Goal: Task Accomplishment & Management: Manage account settings

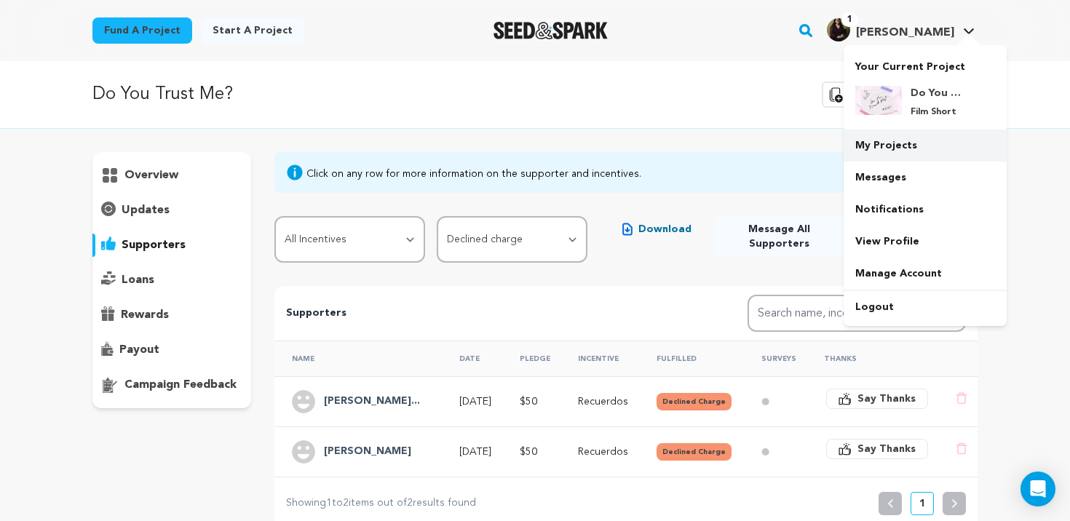
click at [881, 134] on link "My Projects" at bounding box center [925, 146] width 163 height 32
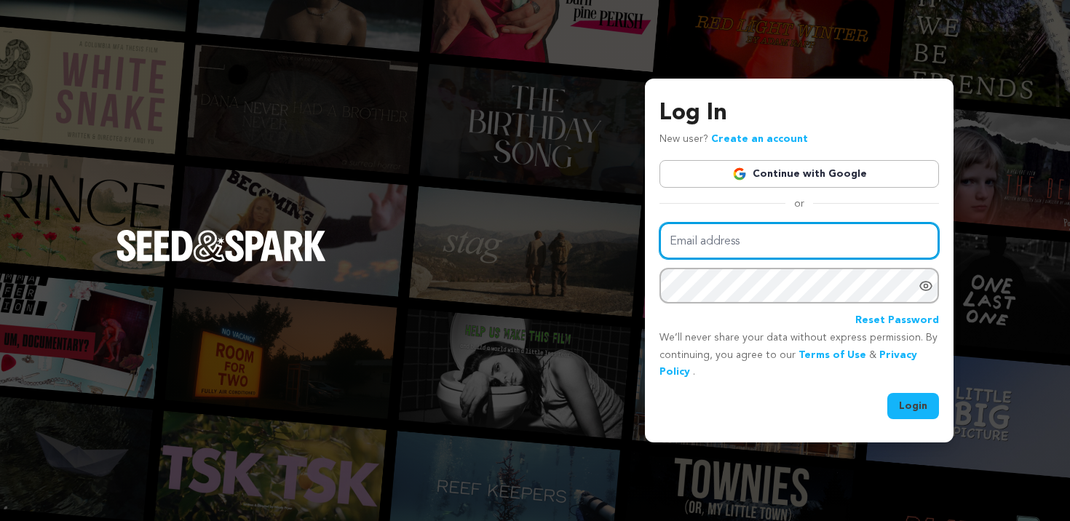
type input "[EMAIL_ADDRESS][DOMAIN_NAME]"
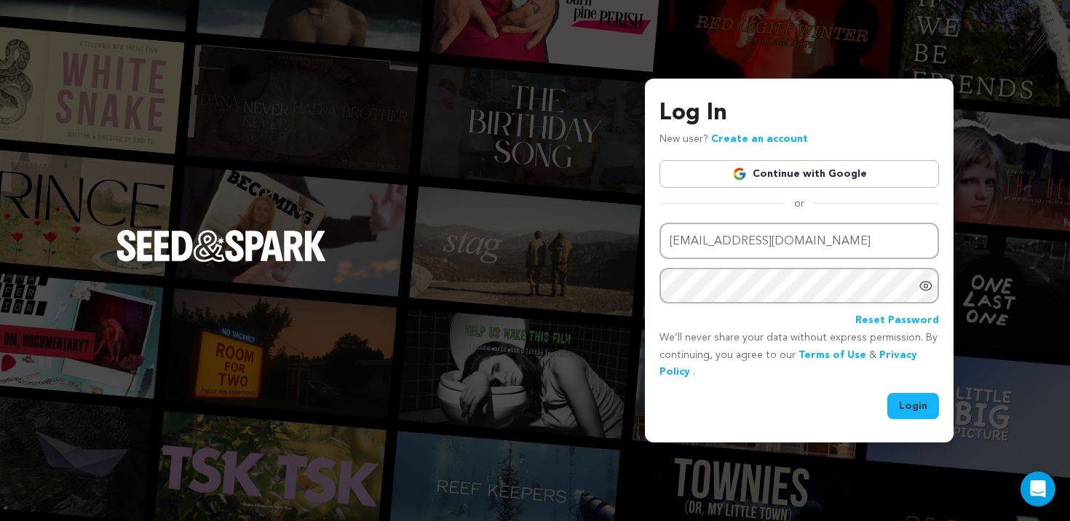
click at [711, 174] on link "Continue with Google" at bounding box center [799, 174] width 280 height 28
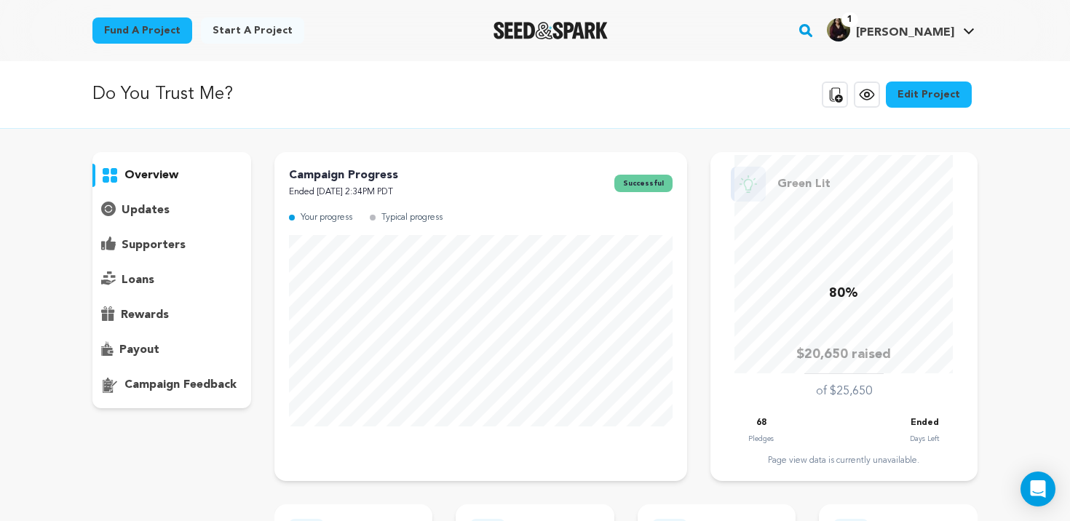
click at [194, 247] on div "supporters" at bounding box center [171, 245] width 159 height 23
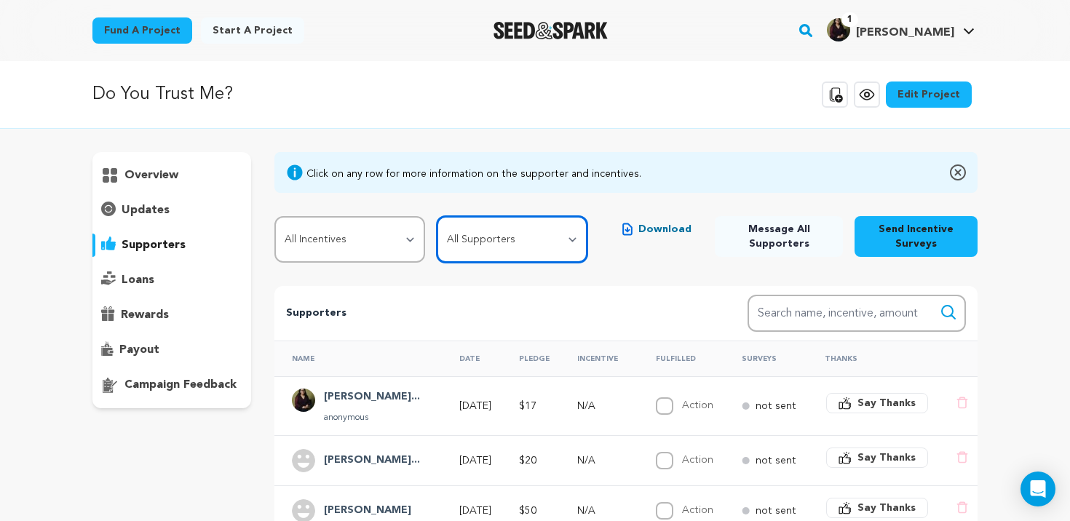
click at [480, 237] on select "All Supporters Survey not sent Survey incomplete Survey complete Incentive not …" at bounding box center [512, 239] width 151 height 47
select select "pledge_incomplete"
click at [437, 216] on select "All Supporters Survey not sent Survey incomplete Survey complete Incentive not …" at bounding box center [512, 239] width 151 height 47
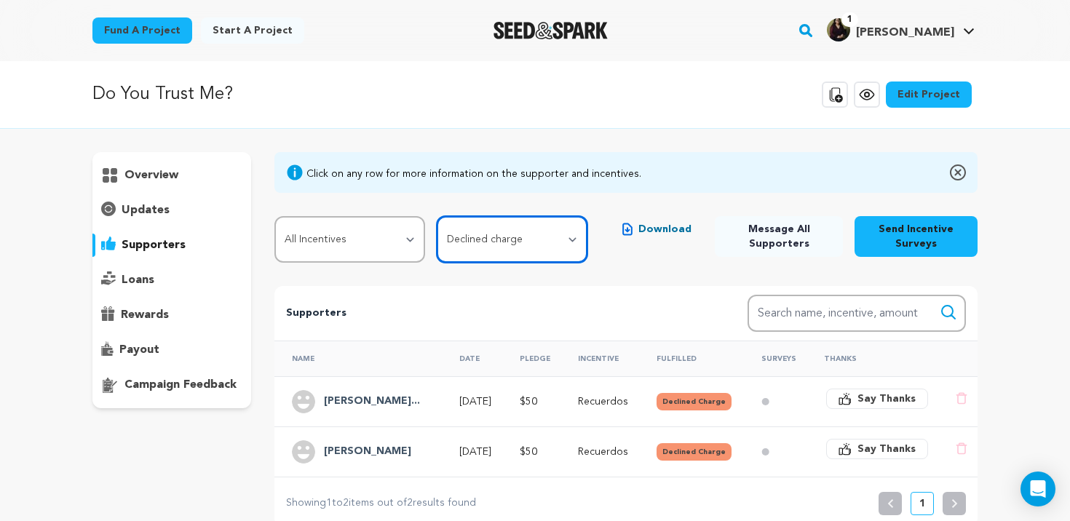
click at [455, 242] on select "All Supporters Survey not sent Survey incomplete Survey complete Incentive not …" at bounding box center [512, 239] width 151 height 47
select select
click at [437, 216] on select "All Supporters Survey not sent Survey incomplete Survey complete Incentive not …" at bounding box center [512, 239] width 151 height 47
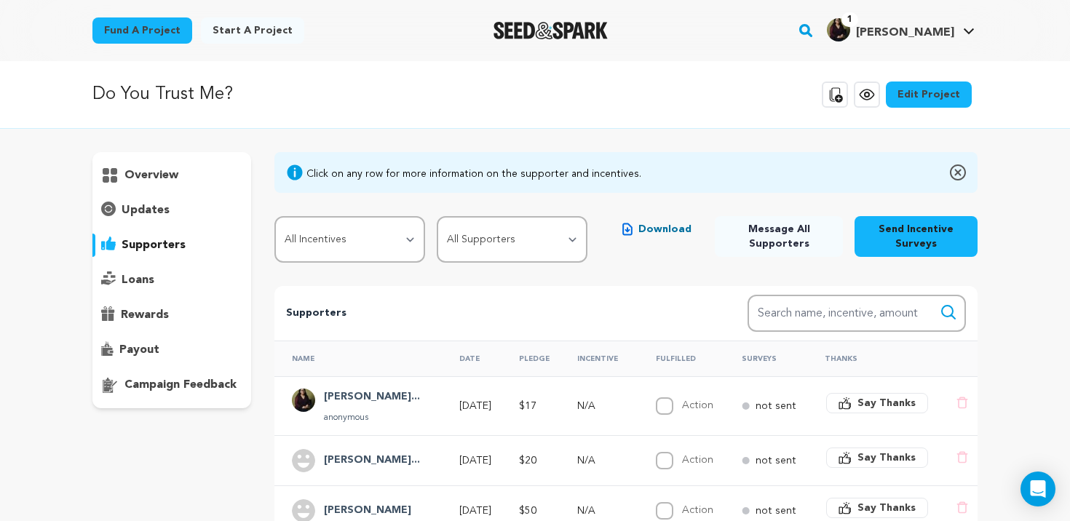
click at [419, 242] on div "All Incentives Con Cariño Shout-Out La música Recuerdos Cafecito y Chisme Carta…" at bounding box center [431, 239] width 314 height 47
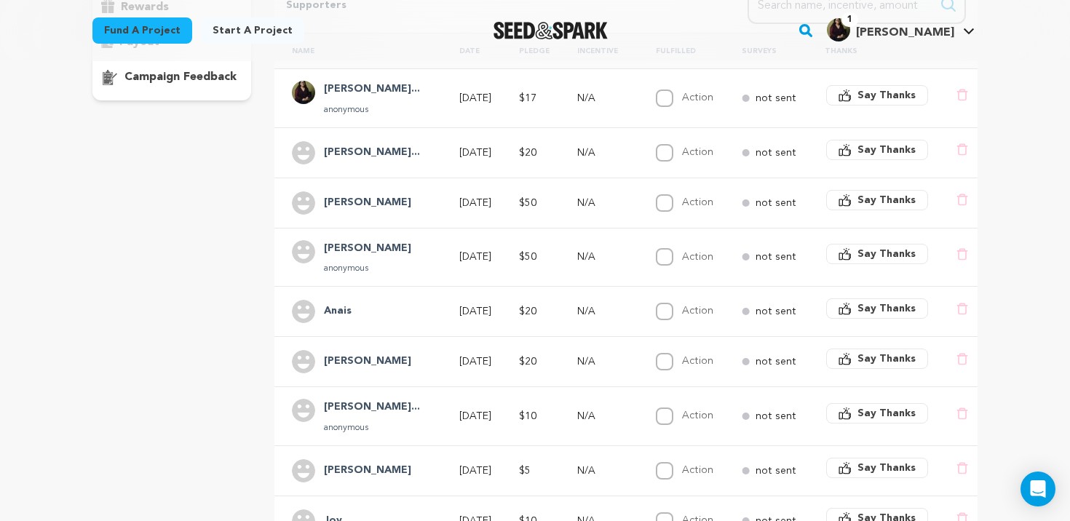
scroll to position [448, 0]
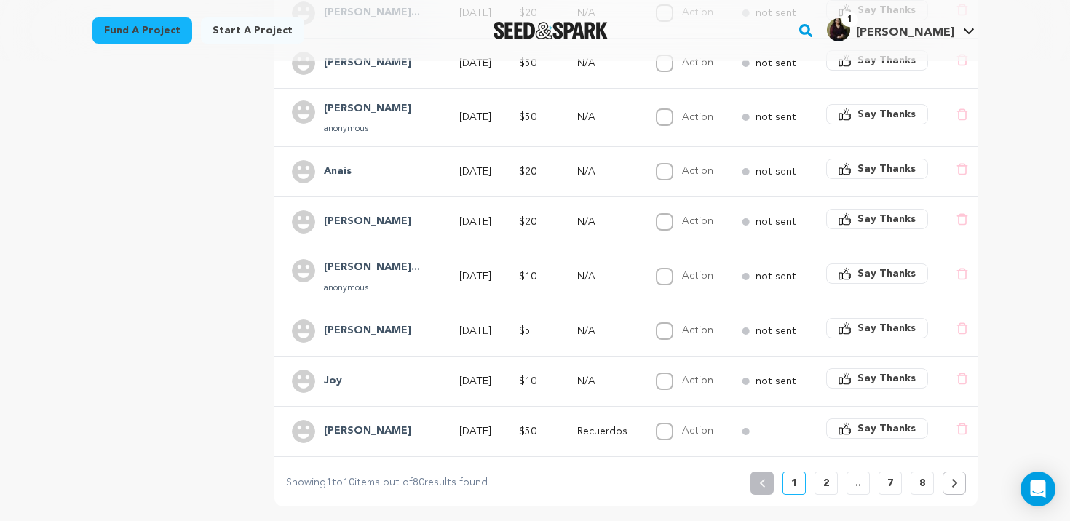
click at [826, 476] on p "2" at bounding box center [826, 483] width 6 height 15
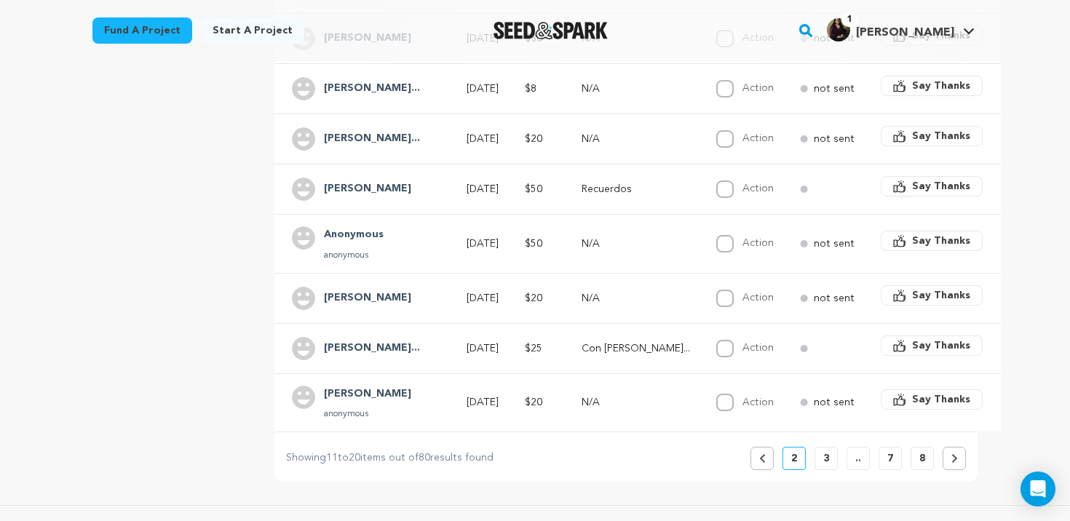
scroll to position [464, 0]
click at [828, 451] on p "3" at bounding box center [826, 458] width 6 height 15
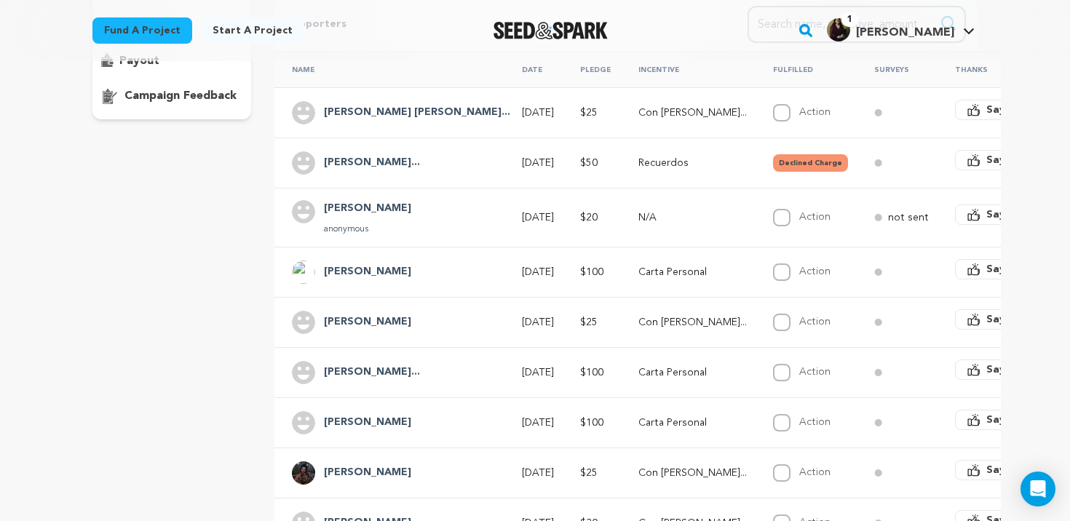
scroll to position [290, 0]
click at [255, 261] on div "Name Date Pledge Incentive Fulfilled Surveys Thanks Marlon Vladimir... Sep 11, …" at bounding box center [689, 327] width 876 height 567
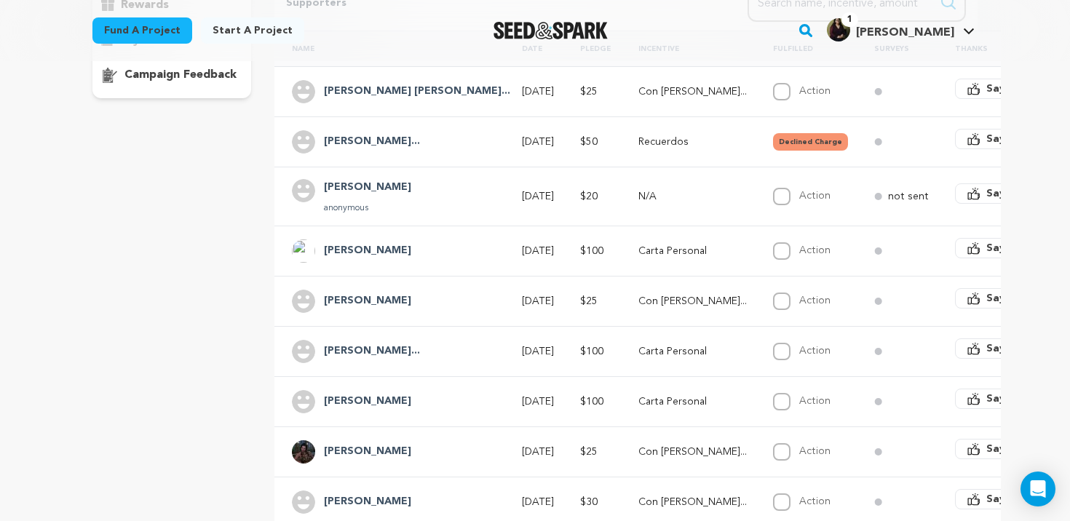
scroll to position [304, 0]
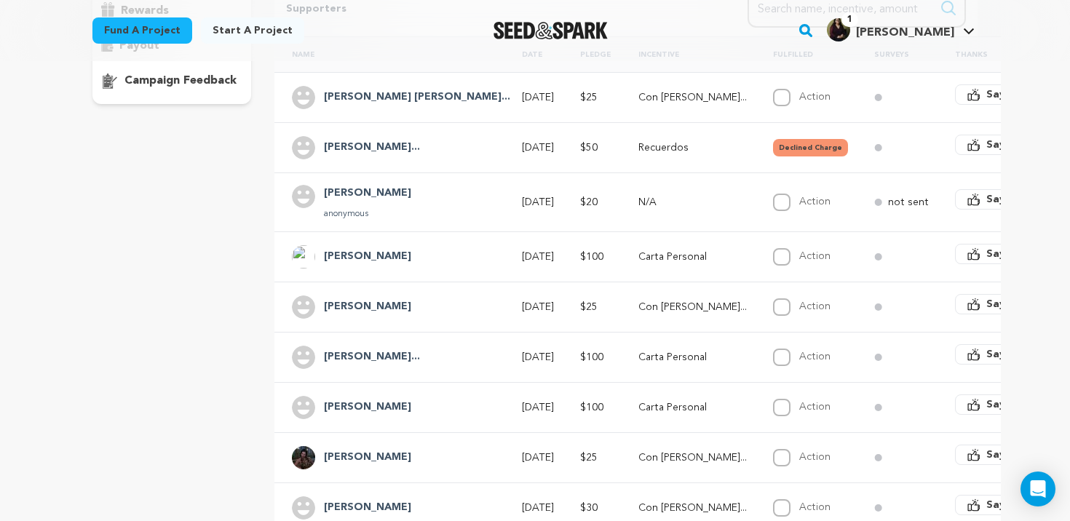
click at [261, 307] on div "Name Date Pledge Incentive Fulfilled Surveys Thanks Marlon Vladimir... Sep 11, …" at bounding box center [689, 314] width 876 height 567
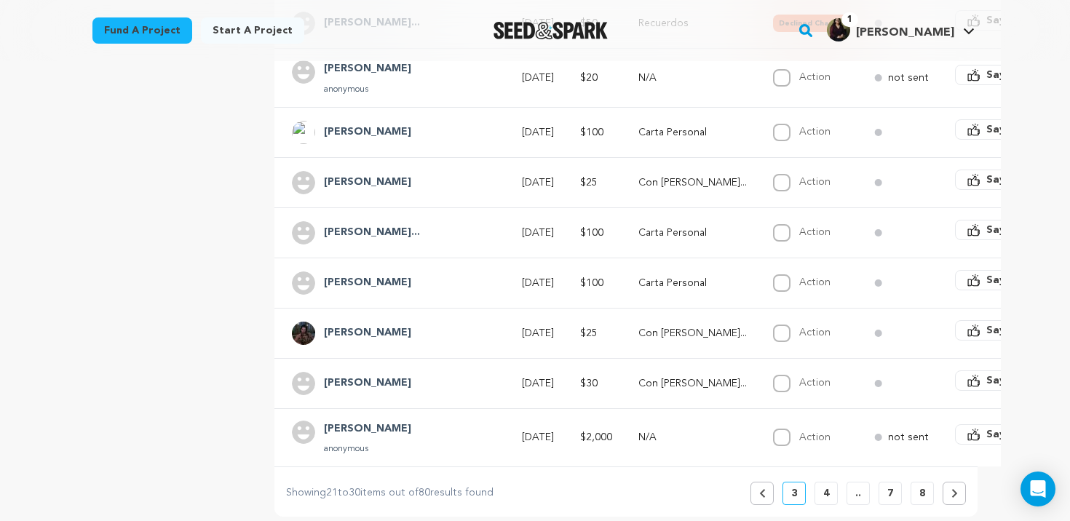
scroll to position [430, 0]
click at [263, 253] on div "Name Date Pledge Incentive Fulfilled Surveys Thanks Marlon Vladimir... Sep 11, …" at bounding box center [689, 188] width 876 height 567
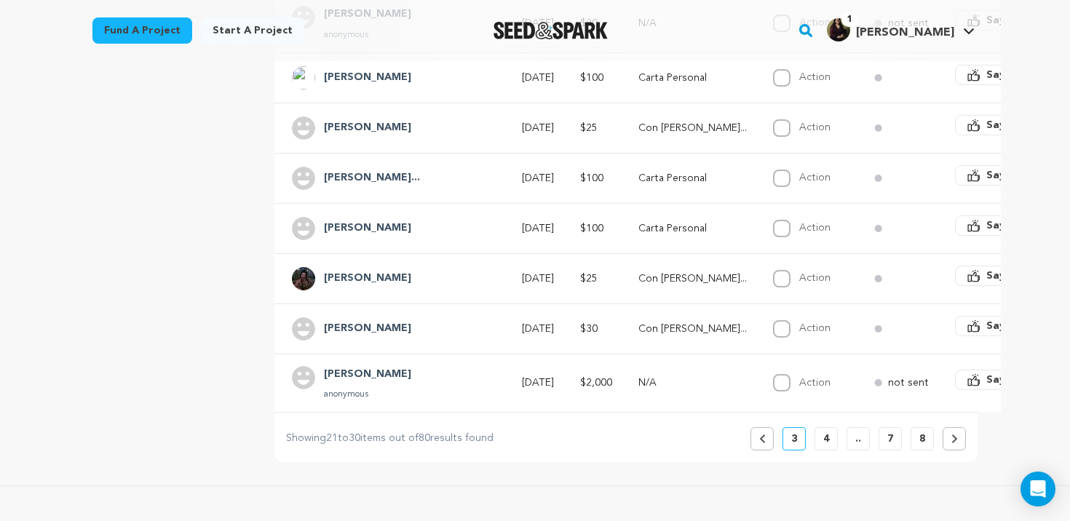
scroll to position [526, 0]
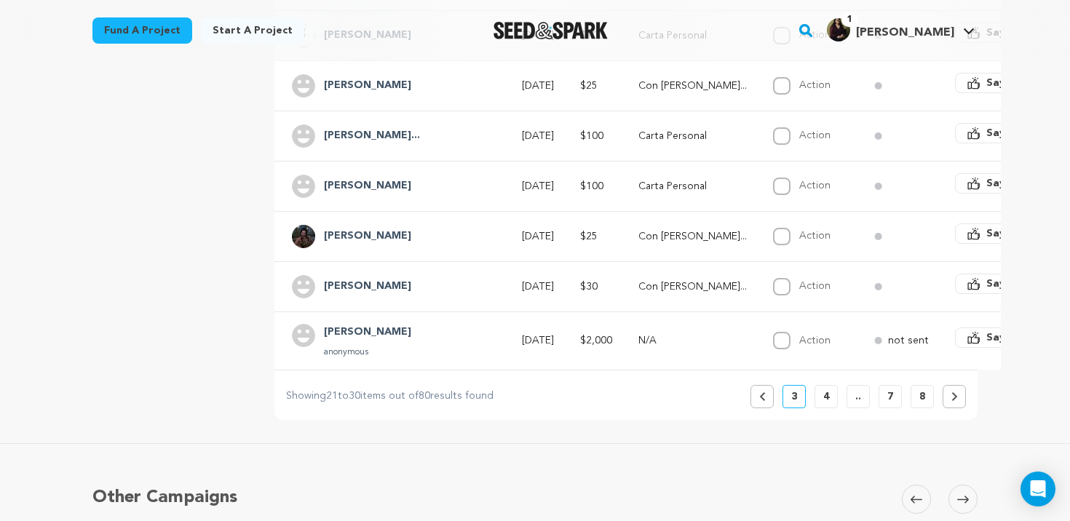
click at [822, 386] on button "4" at bounding box center [825, 396] width 23 height 23
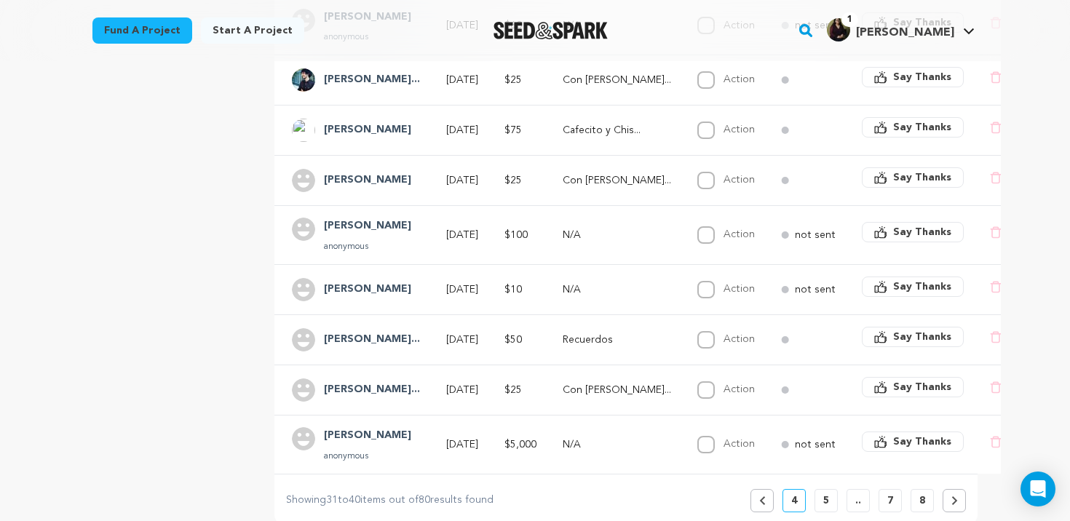
scroll to position [460, 0]
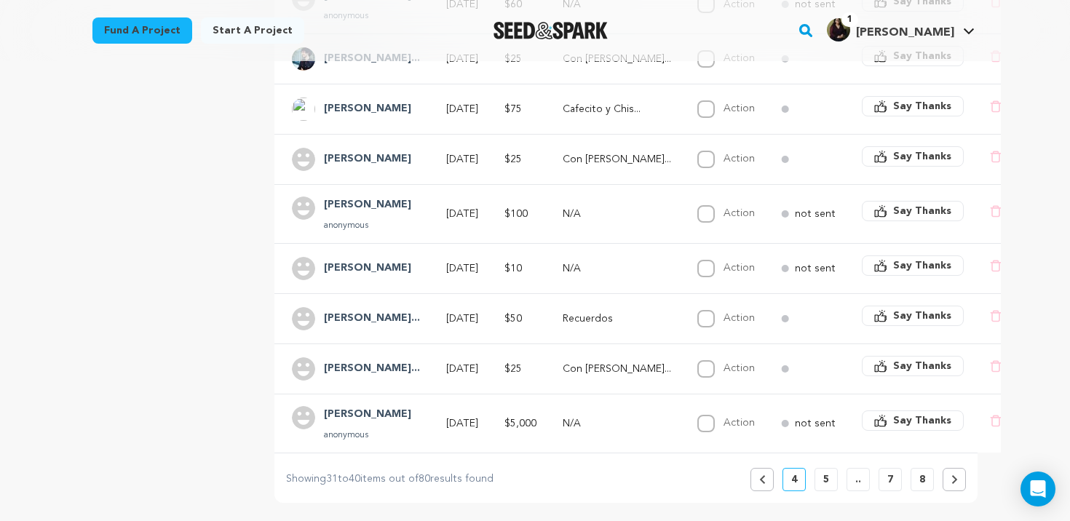
click at [818, 469] on button "5" at bounding box center [825, 479] width 23 height 23
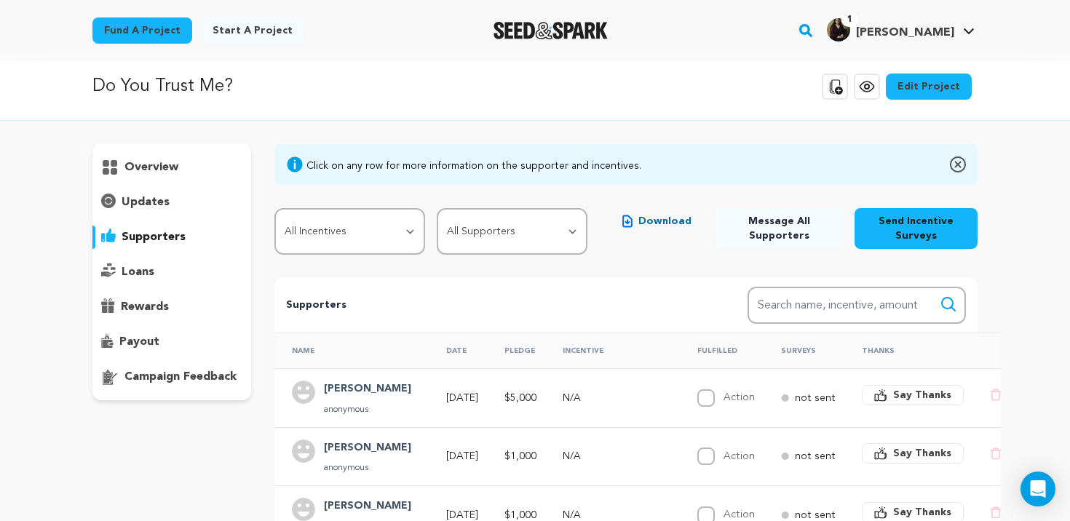
scroll to position [0, 0]
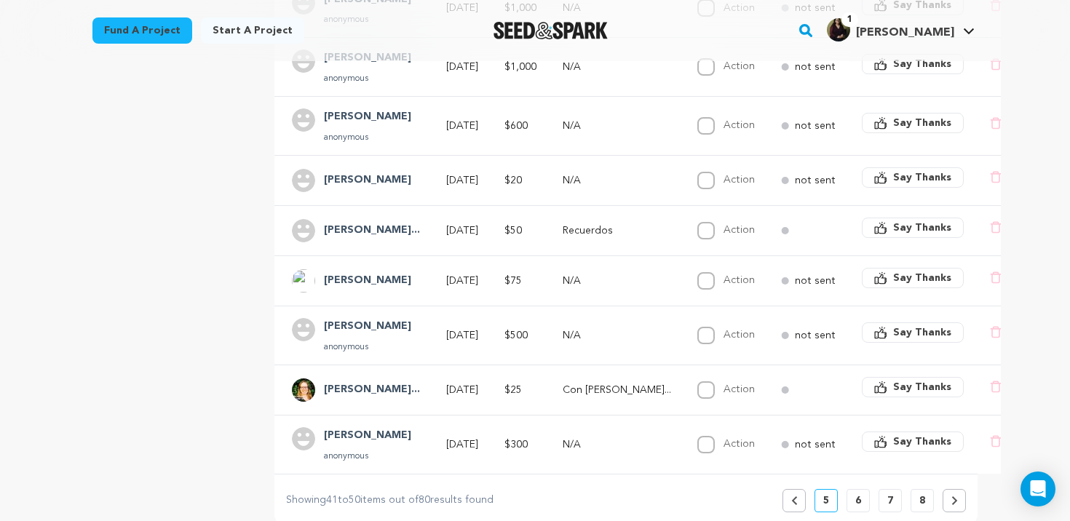
scroll to position [451, 0]
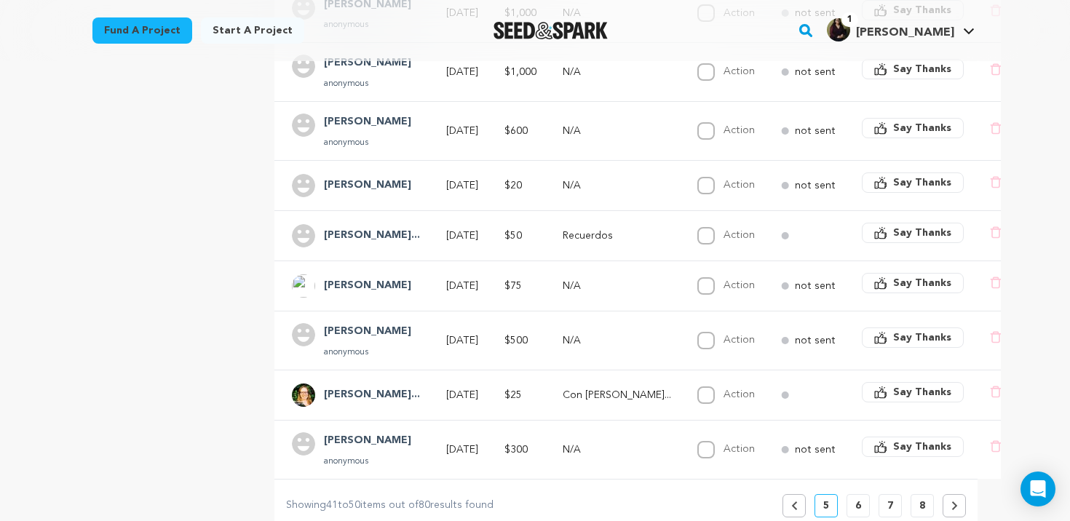
click at [853, 495] on button "6" at bounding box center [858, 505] width 23 height 23
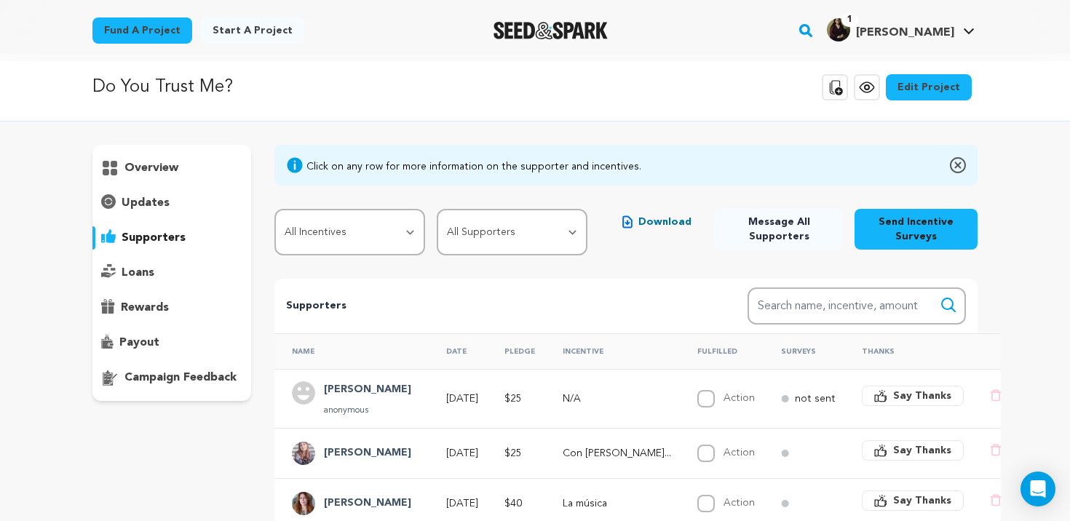
scroll to position [0, 0]
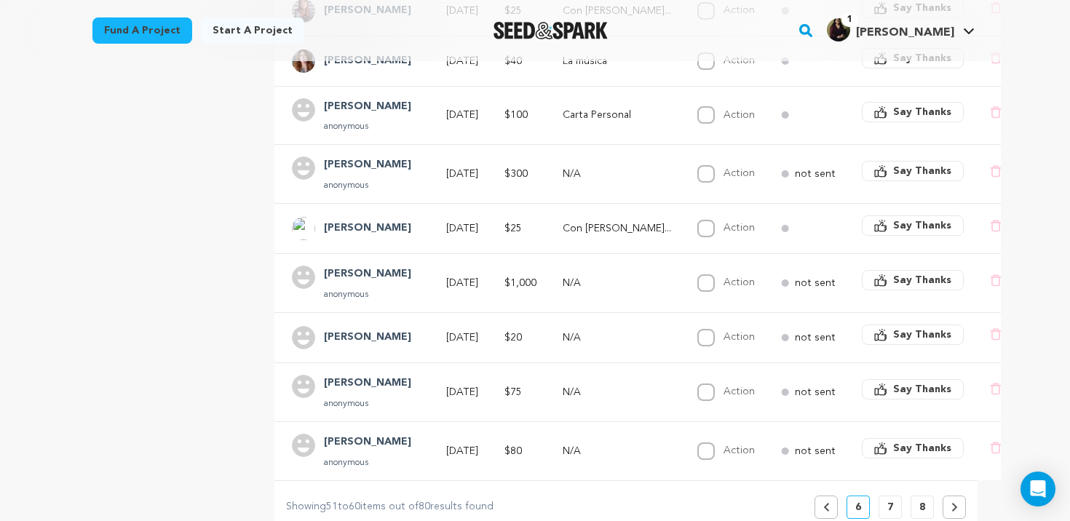
scroll to position [538, 0]
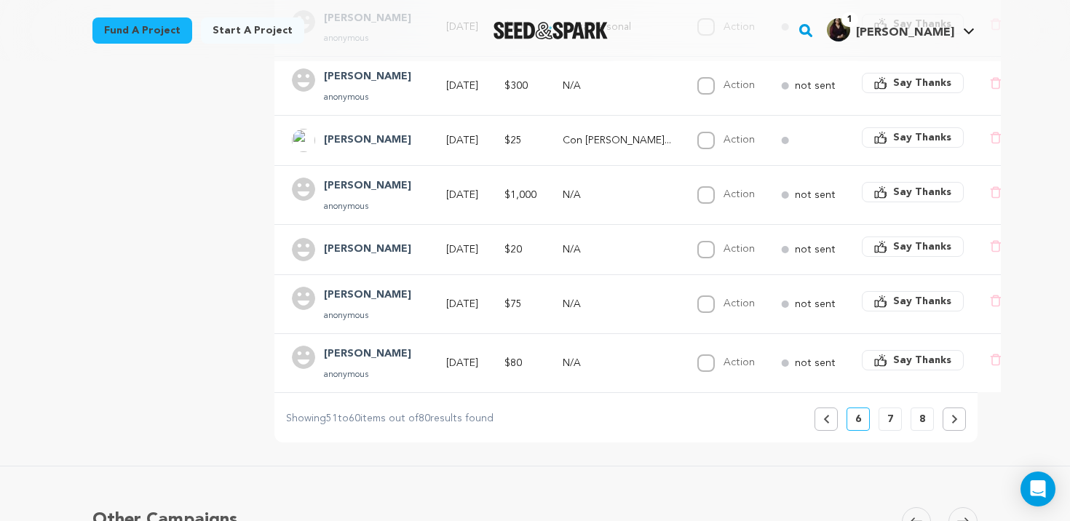
click at [887, 413] on button "7" at bounding box center [890, 419] width 23 height 23
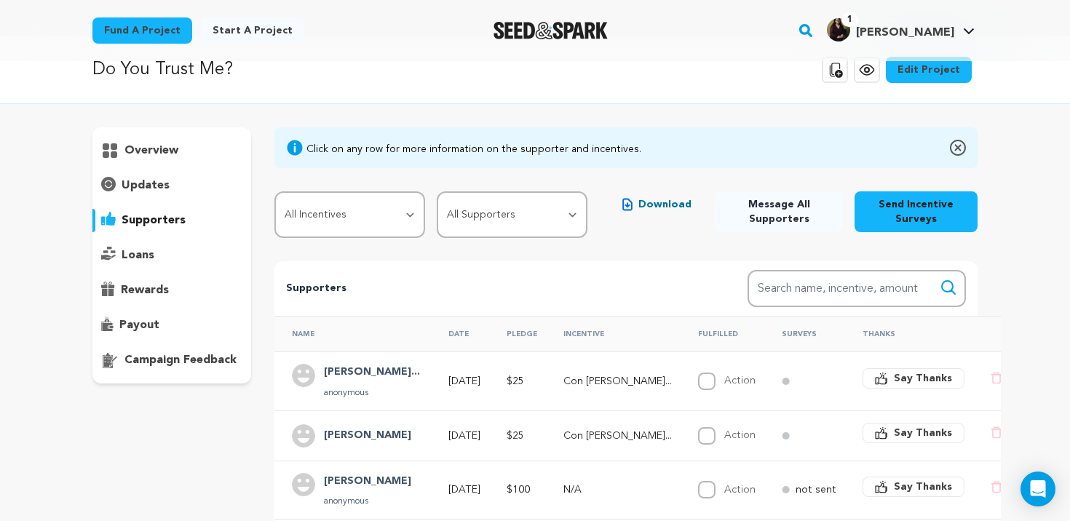
scroll to position [0, 0]
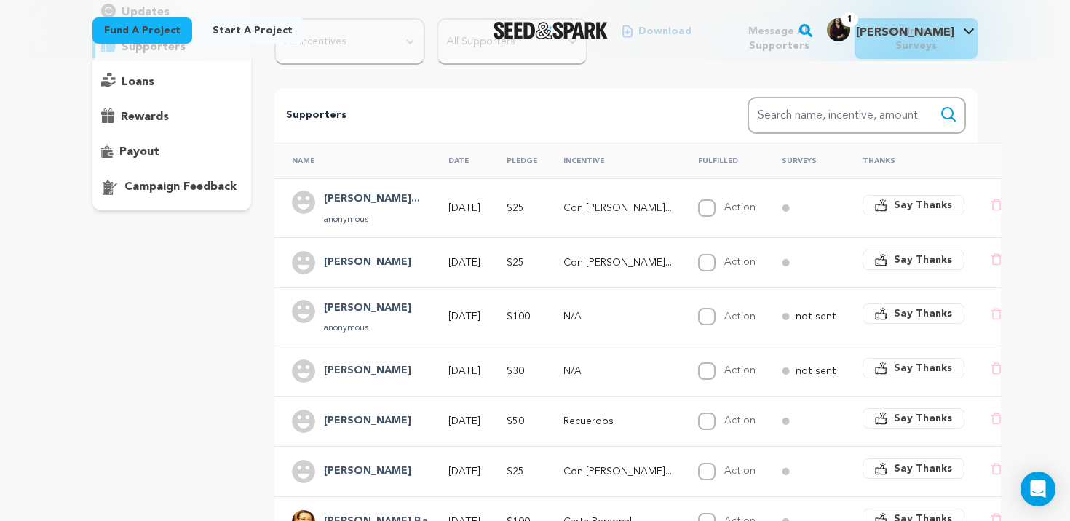
scroll to position [199, 0]
click at [263, 198] on div "Name Date Pledge Incentive Fulfilled Surveys Thanks Juan Felipe Res... anonymou…" at bounding box center [642, 419] width 783 height 567
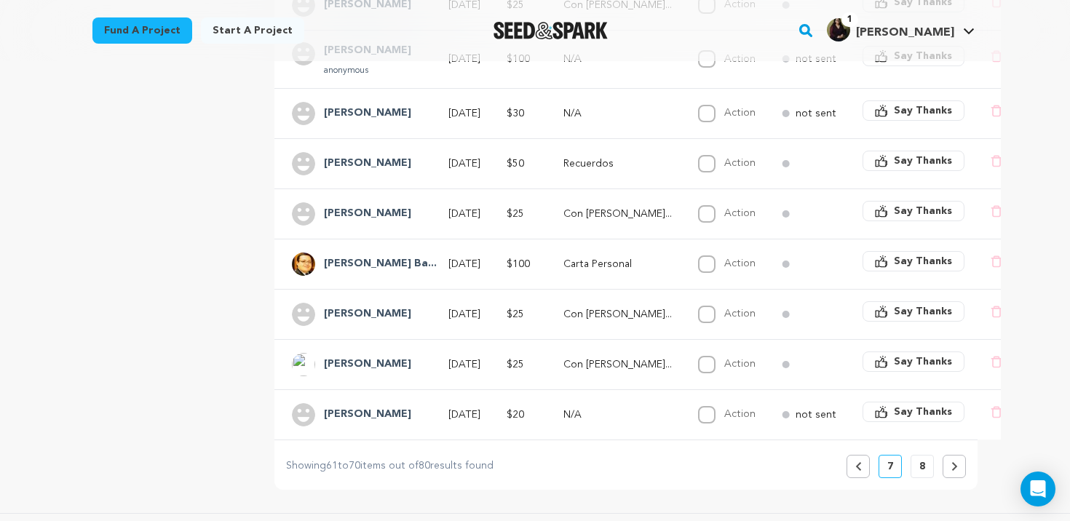
scroll to position [443, 0]
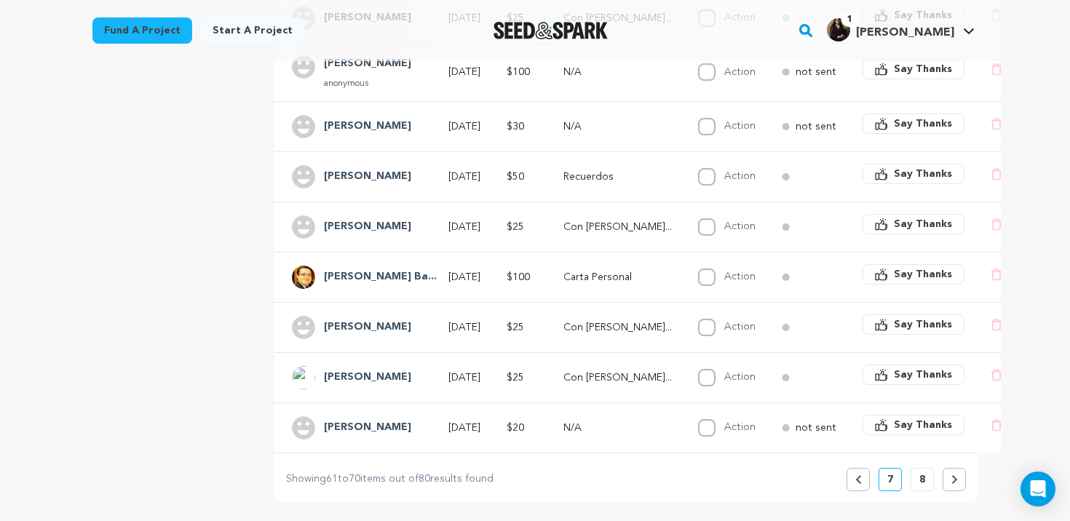
click at [922, 472] on p "8" at bounding box center [922, 479] width 6 height 15
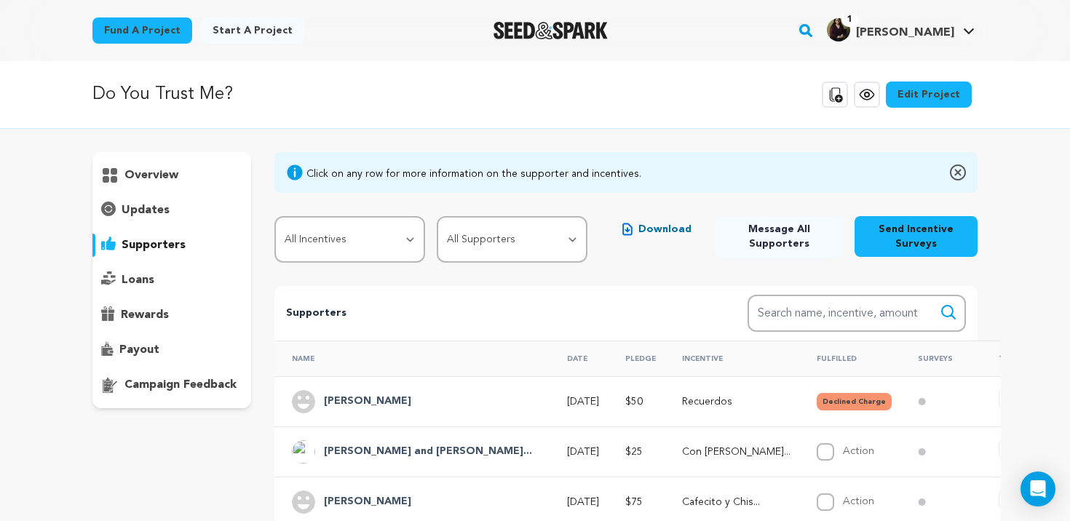
scroll to position [0, 0]
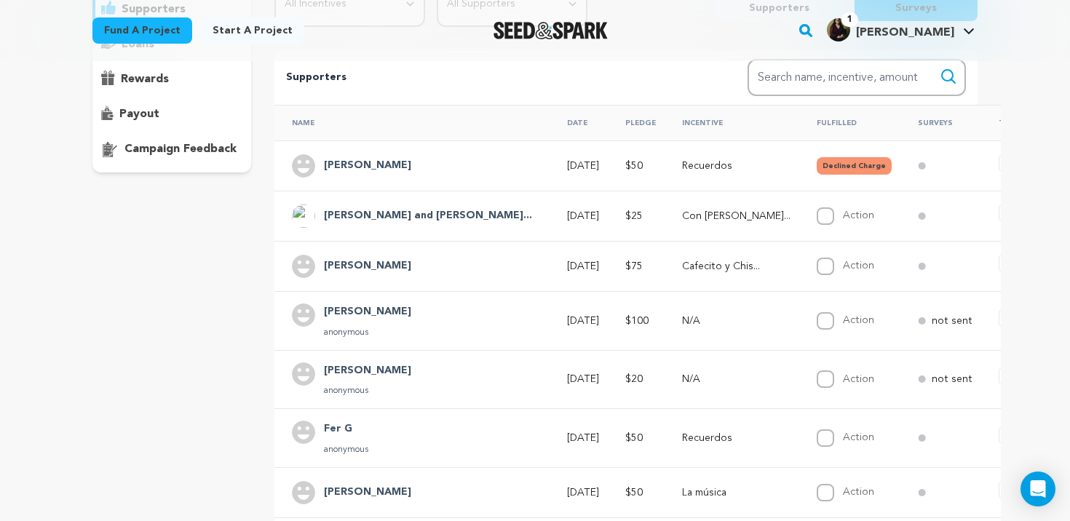
click at [265, 310] on div "Name Date Pledge Incentive Fulfilled Surveys Thanks Ruben Guevara Aug 14, 2025 …" at bounding box center [710, 386] width 919 height 575
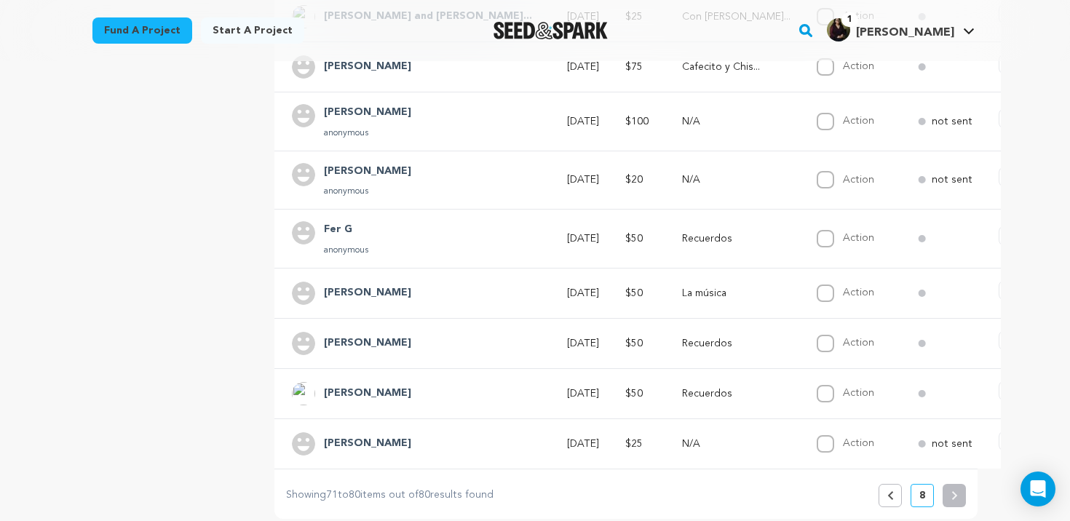
scroll to position [481, 0]
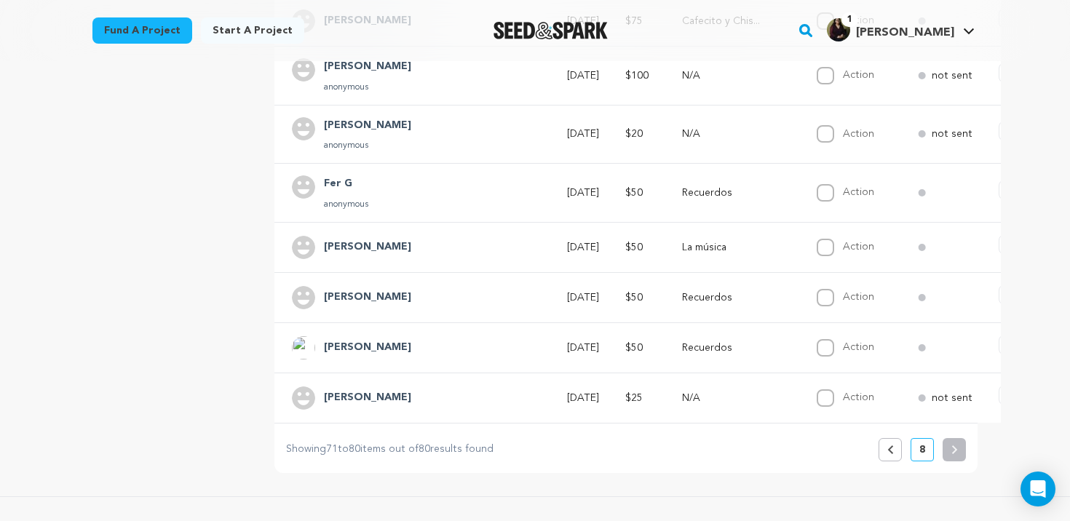
click at [892, 445] on icon at bounding box center [890, 449] width 7 height 9
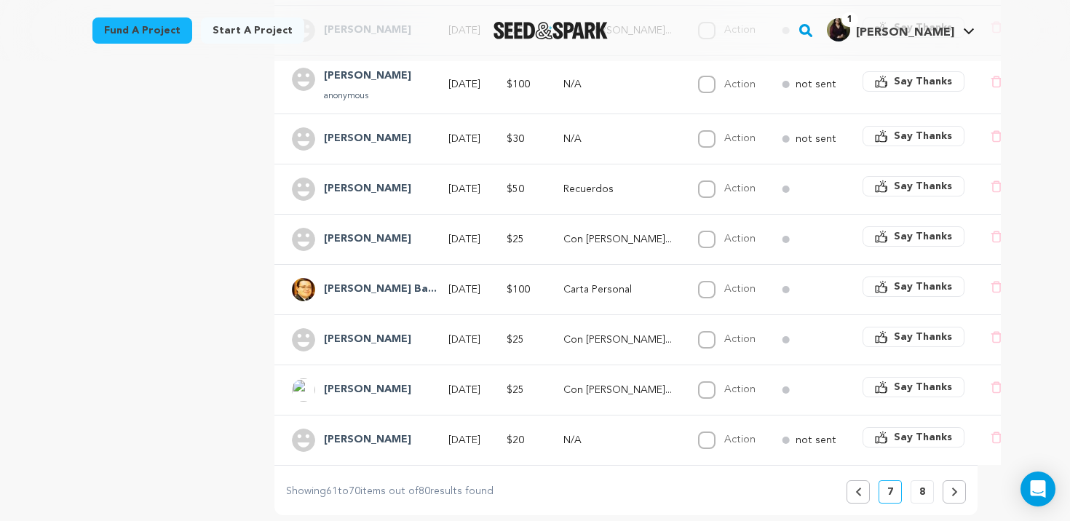
scroll to position [433, 0]
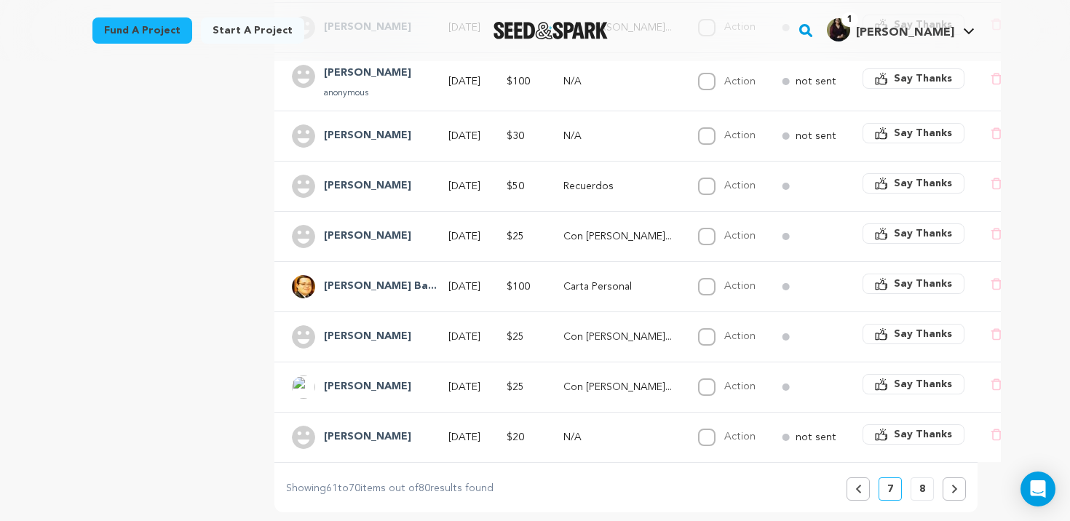
click at [857, 485] on icon at bounding box center [857, 489] width 5 height 9
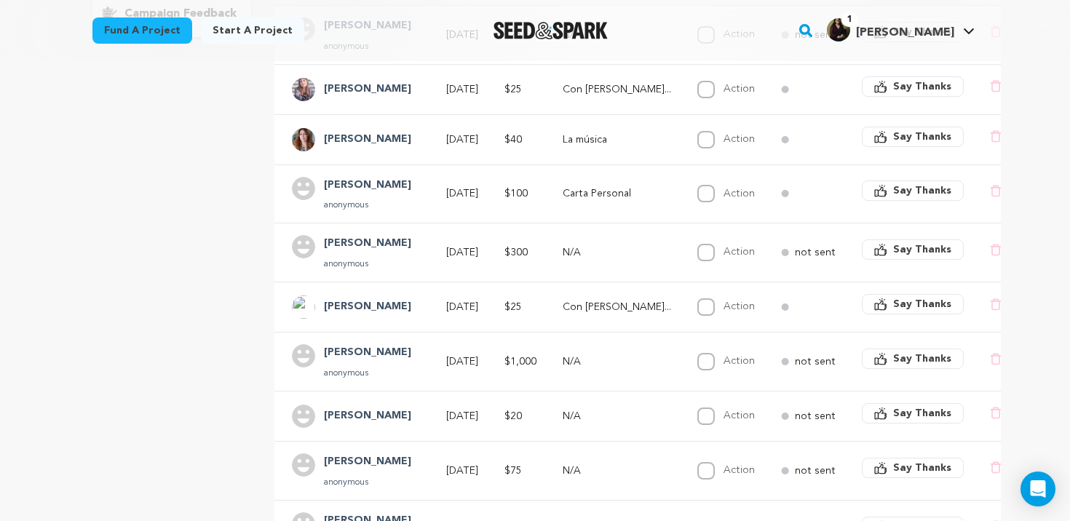
scroll to position [534, 0]
